Goal: Complete application form

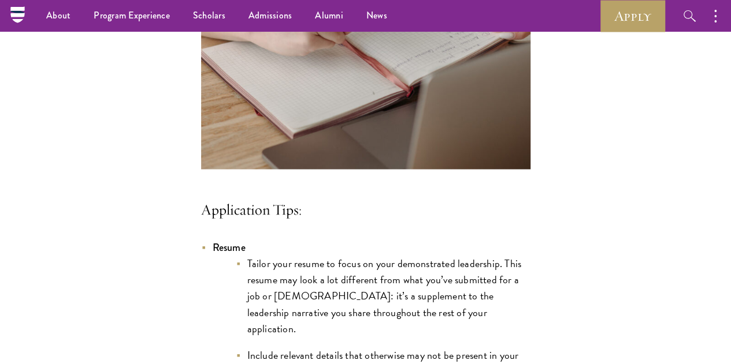
scroll to position [751, 0]
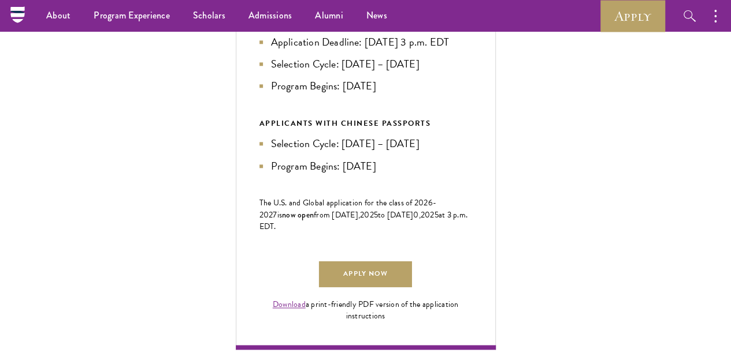
scroll to position [578, 0]
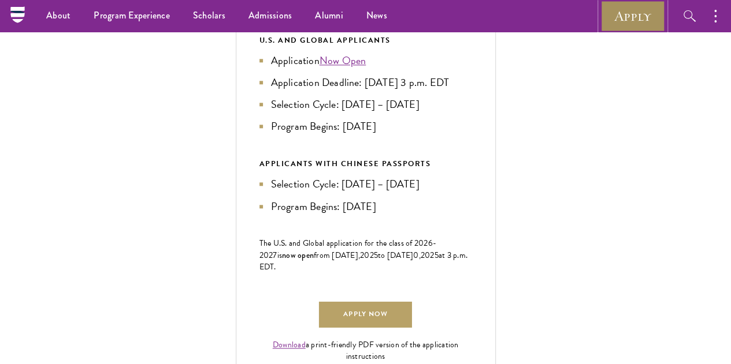
click at [620, 21] on link "Apply" at bounding box center [632, 16] width 65 height 32
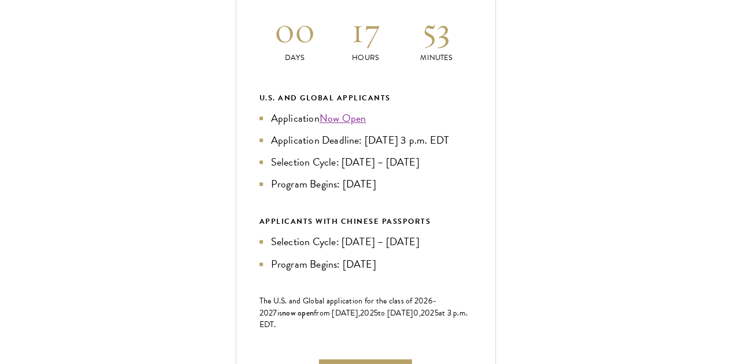
scroll to position [693, 0]
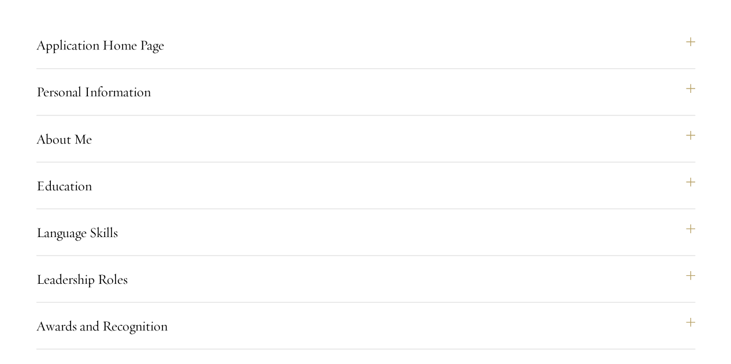
scroll to position [982, 0]
